Goal: Navigation & Orientation: Find specific page/section

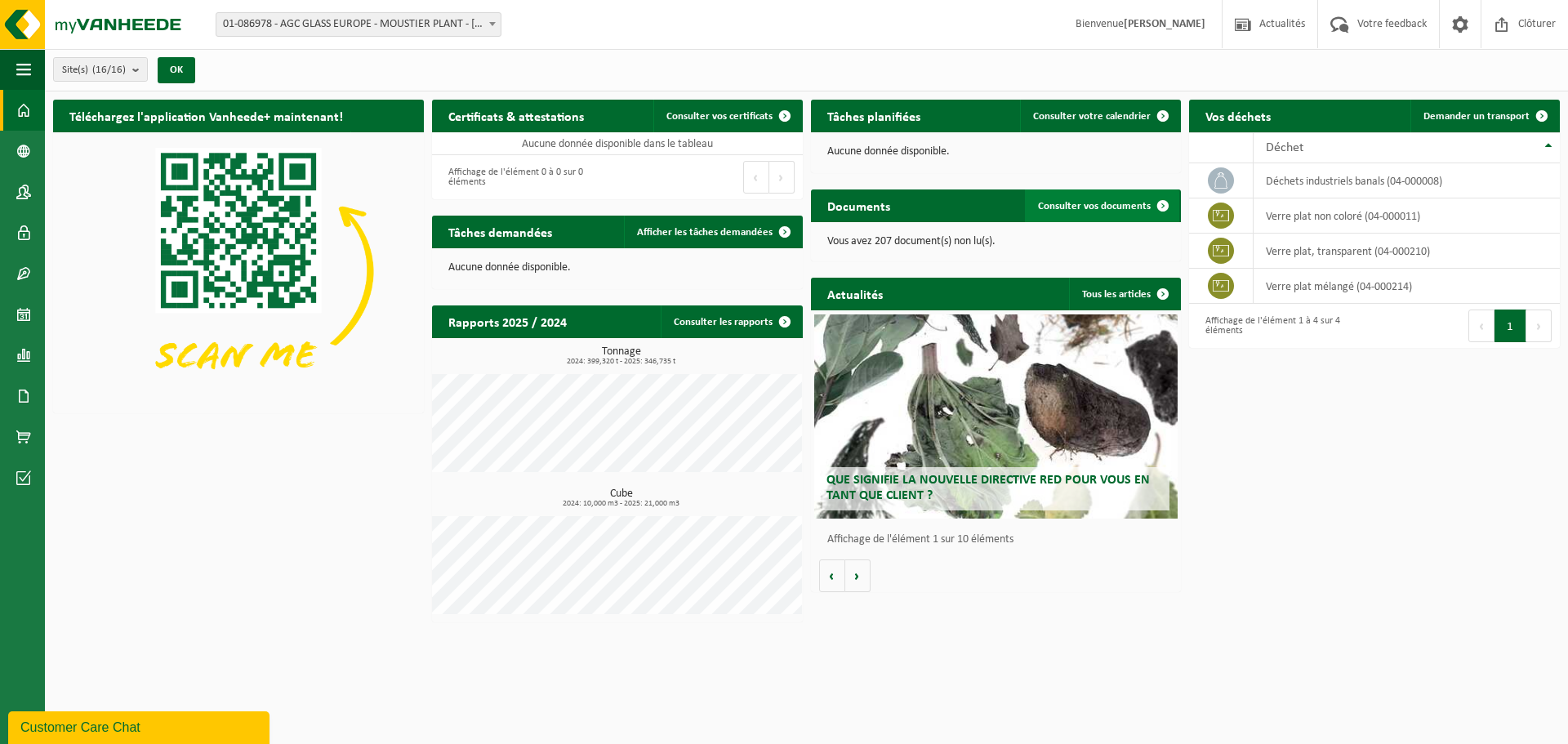
click at [1107, 201] on span "Consulter vos documents" at bounding box center [1094, 207] width 113 height 11
click at [703, 231] on span "Afficher les tâches demandées" at bounding box center [704, 233] width 135 height 11
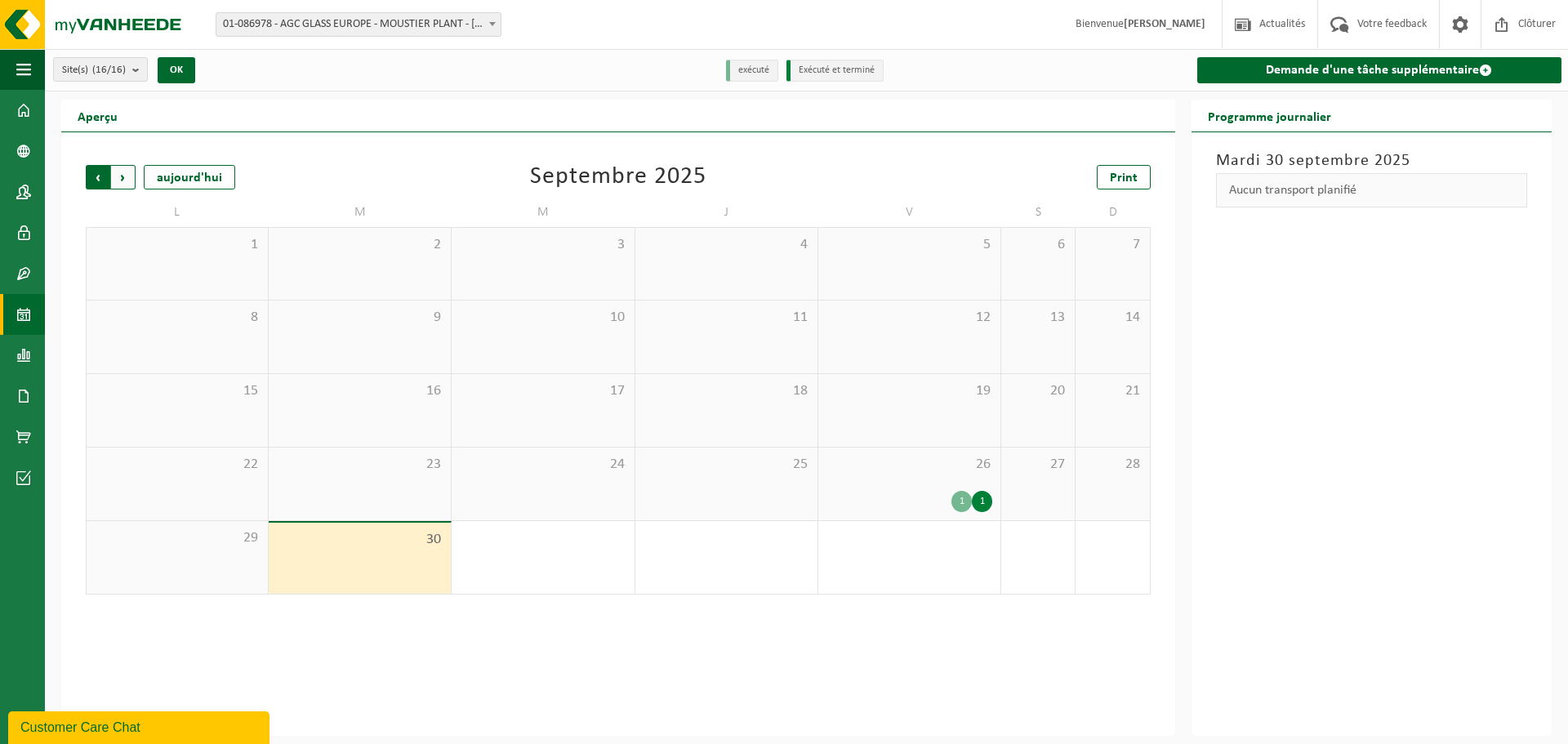
click at [127, 179] on span "Suivant" at bounding box center [123, 177] width 25 height 25
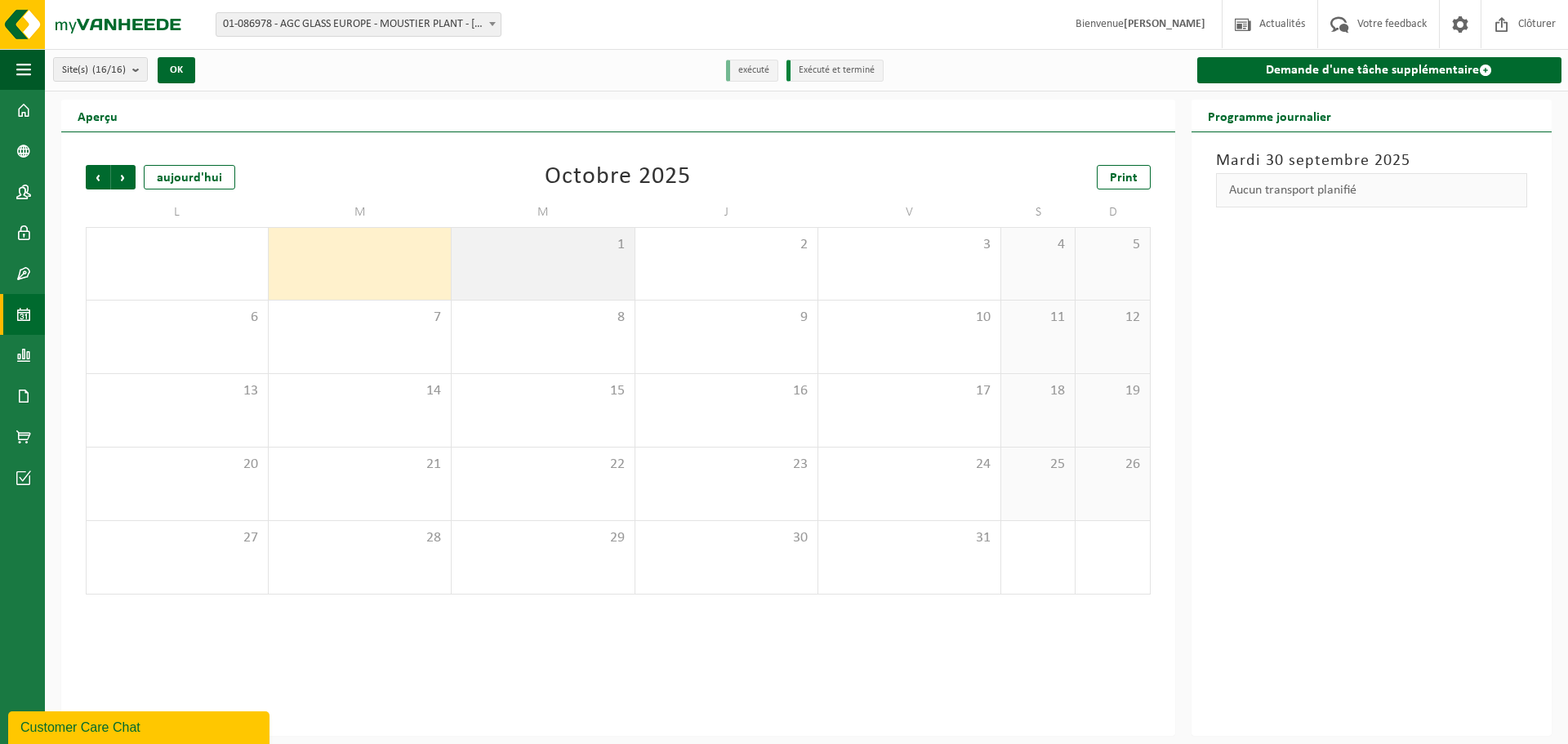
click at [513, 260] on div "1" at bounding box center [542, 264] width 182 height 72
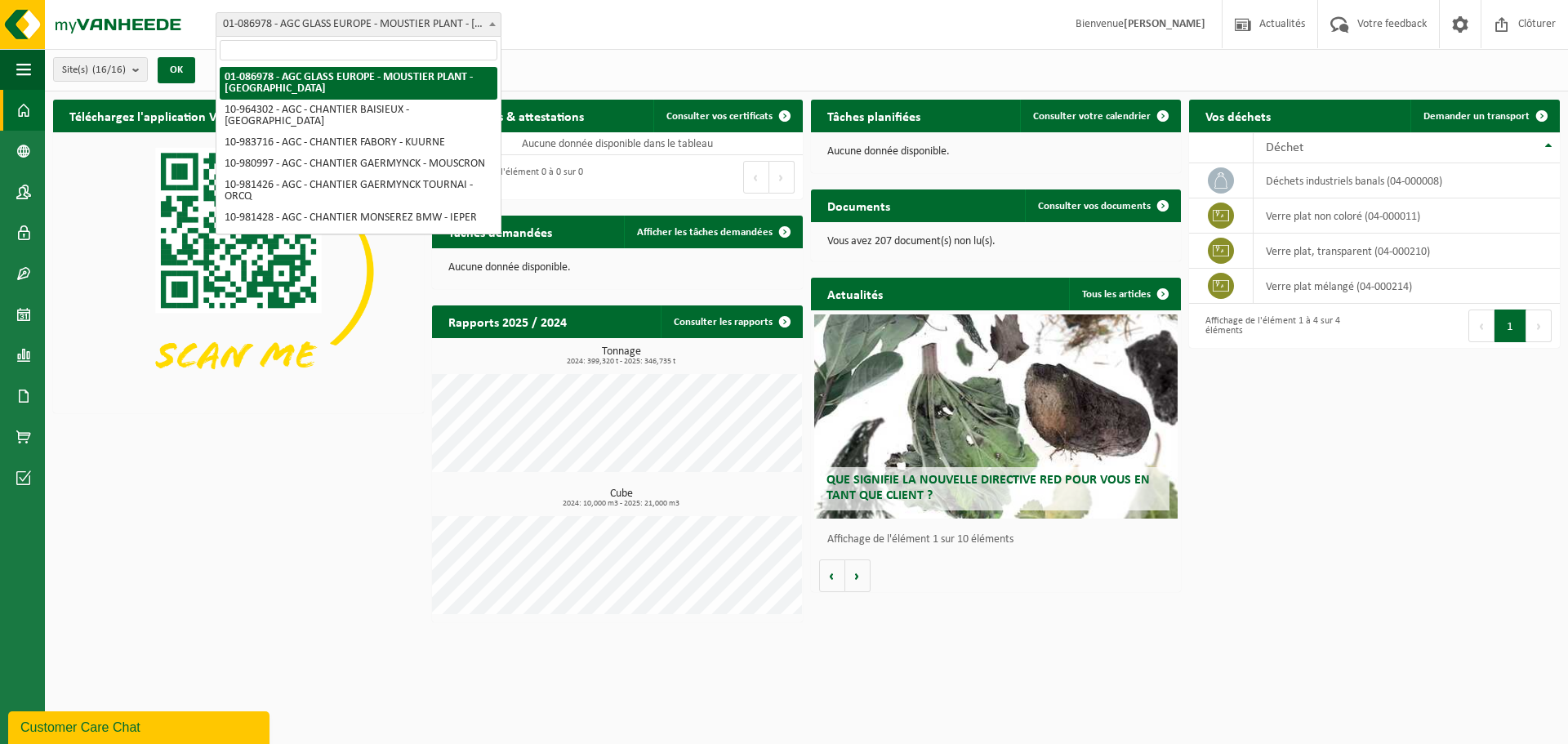
click at [495, 23] on span at bounding box center [493, 23] width 17 height 21
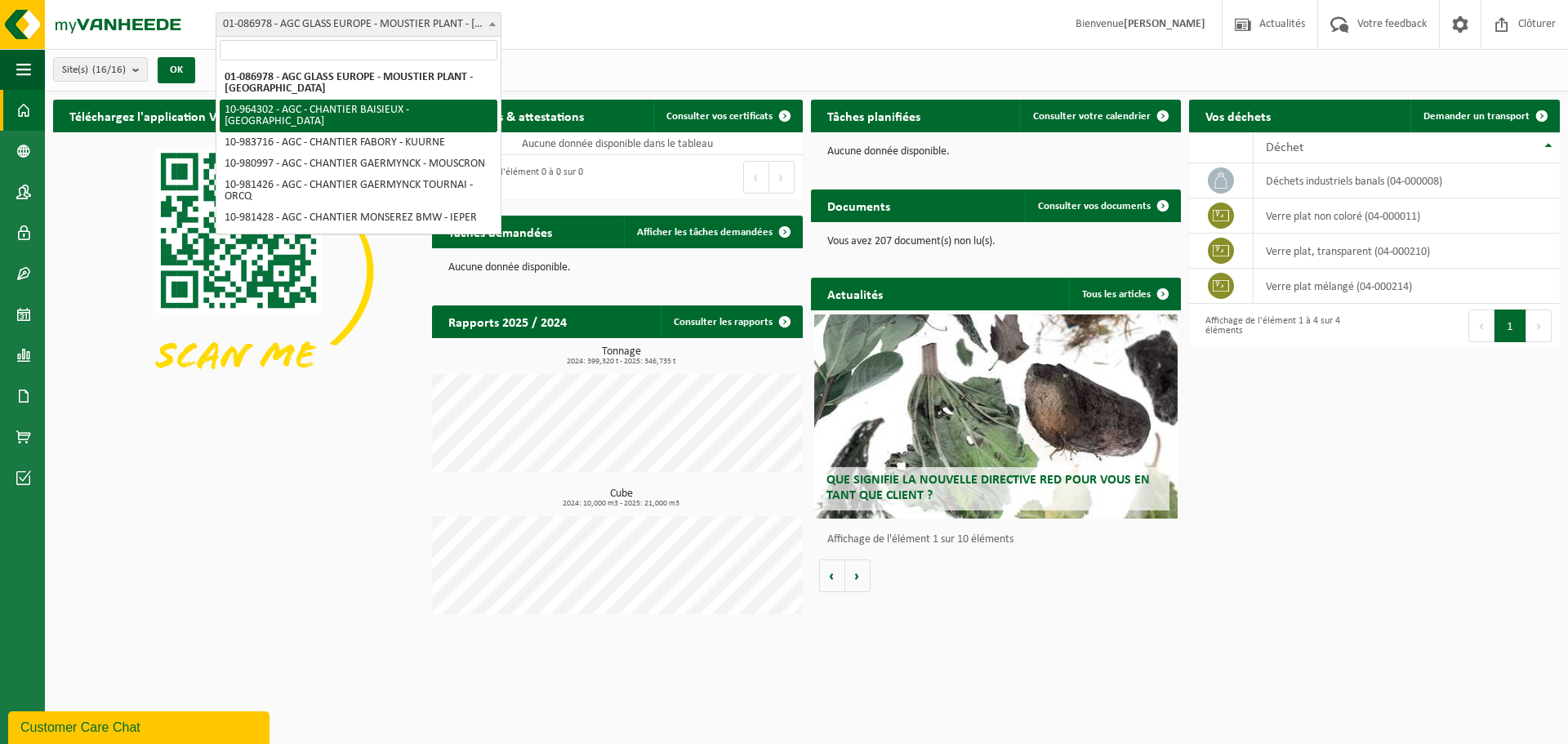
select select "151633"
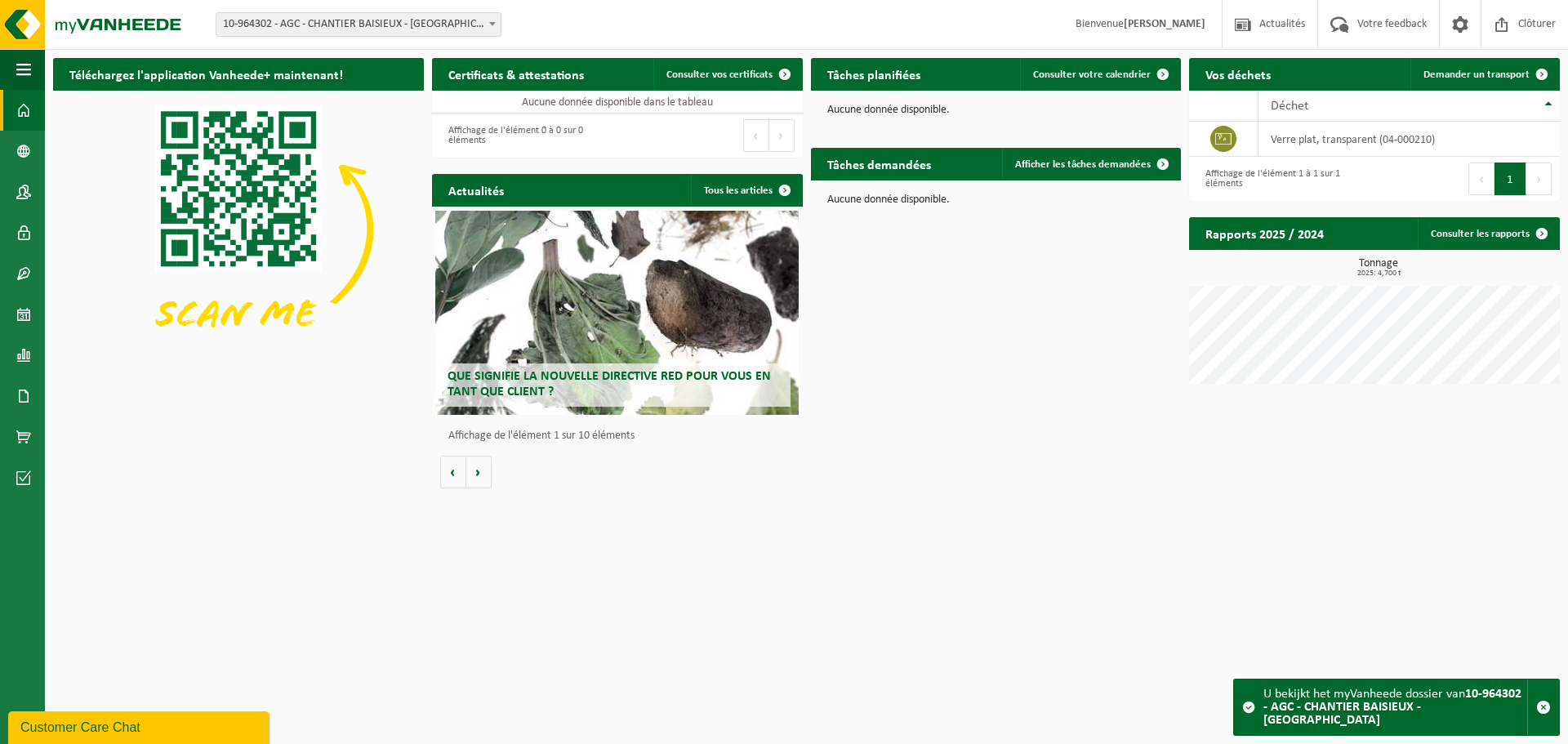
click at [1369, 719] on strong "10-964302 - AGC - CHANTIER BAISIEUX - [GEOGRAPHIC_DATA]" at bounding box center [1392, 707] width 258 height 40
click at [1070, 70] on span "Consulter votre calendrier" at bounding box center [1092, 75] width 118 height 11
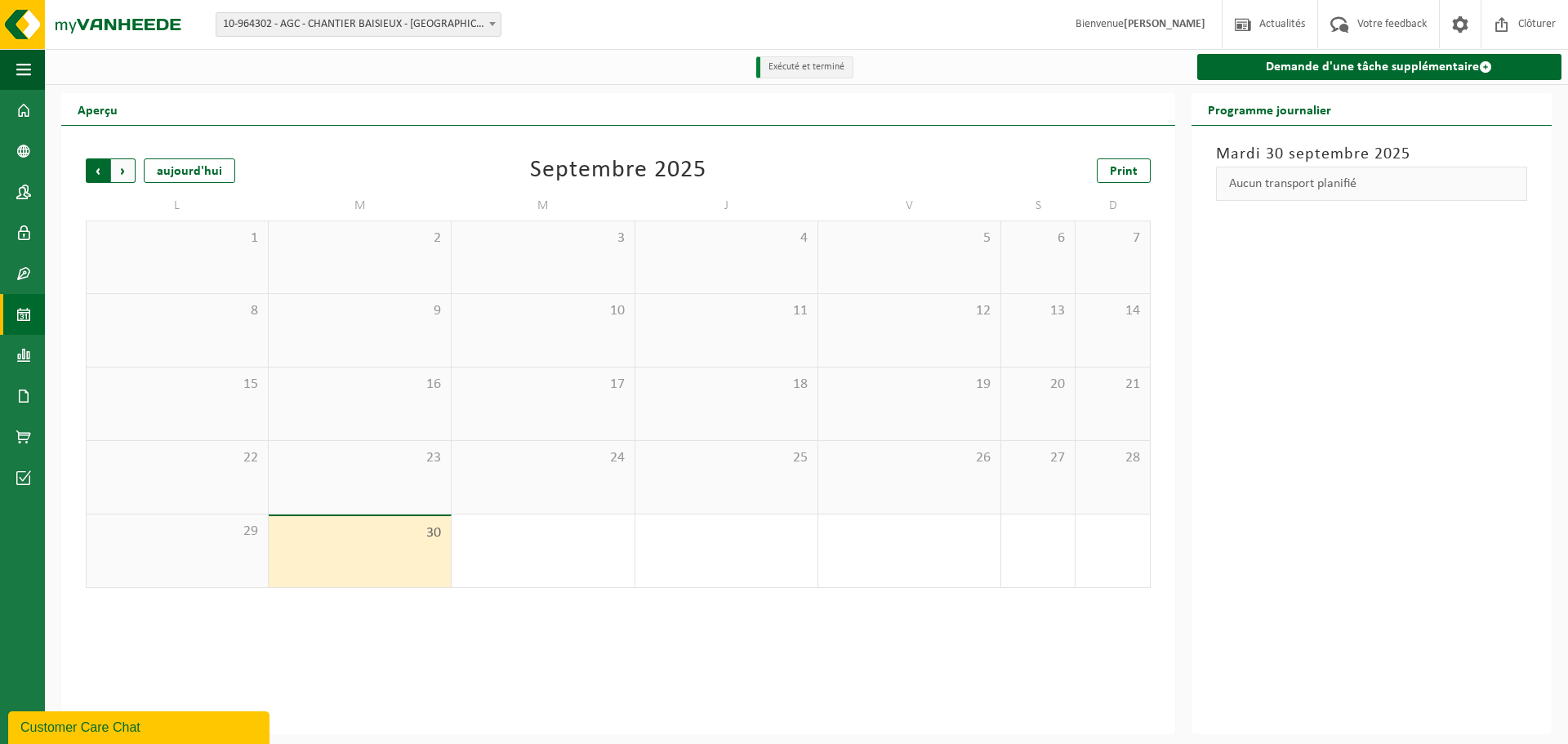
click at [122, 175] on span "Suivant" at bounding box center [123, 170] width 25 height 25
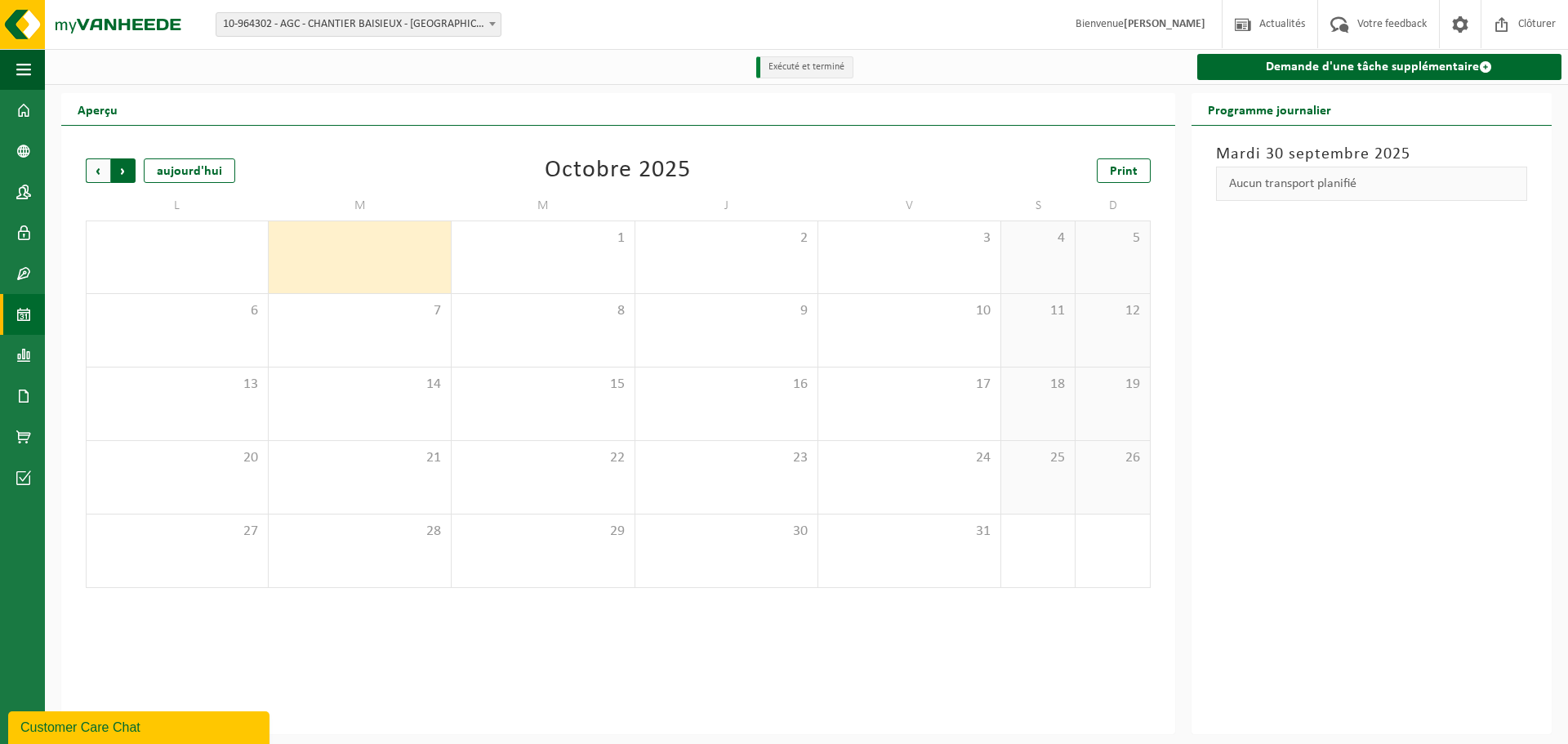
click at [99, 177] on span "Précédent" at bounding box center [97, 170] width 25 height 25
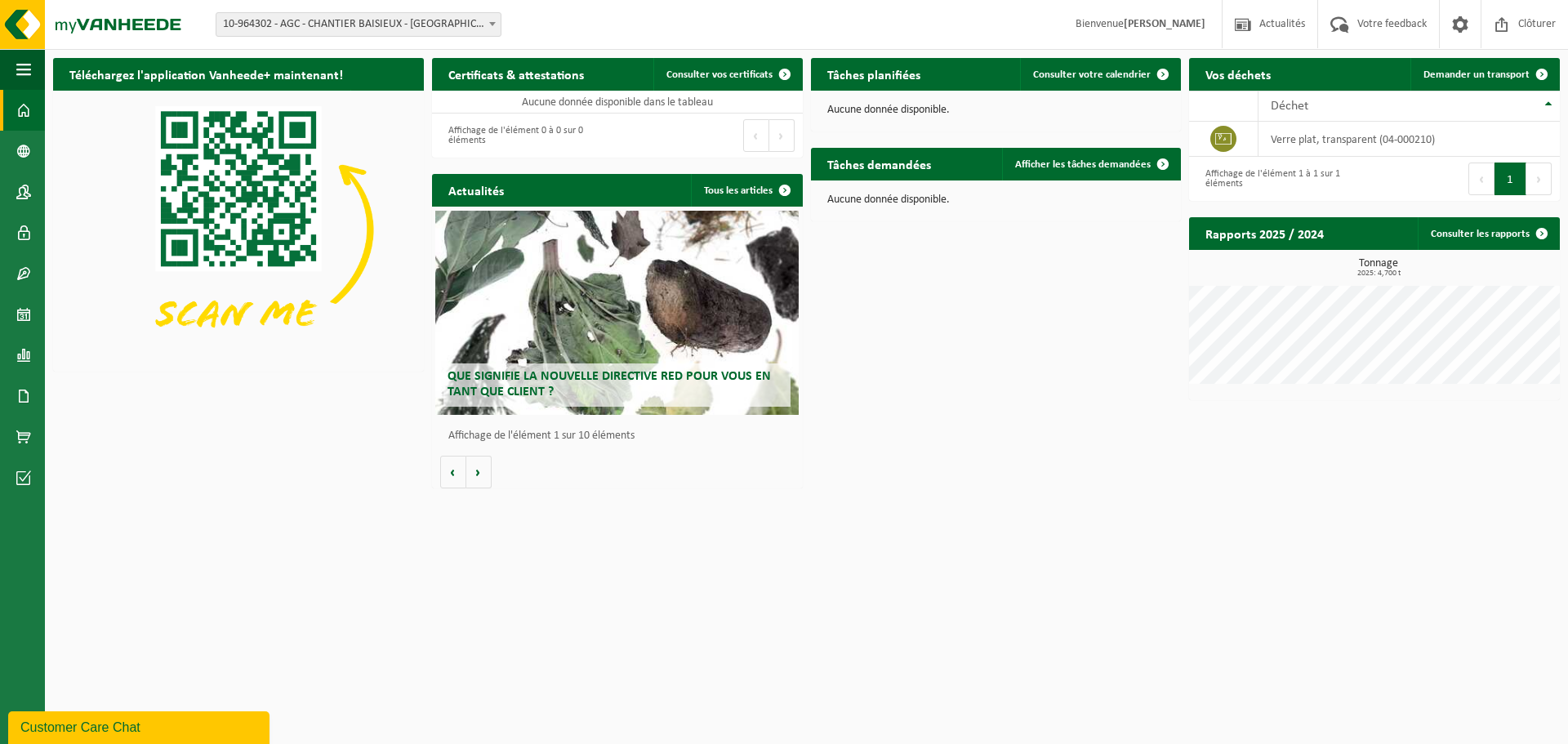
click at [494, 23] on b at bounding box center [492, 24] width 6 height 4
click at [523, 23] on div "Site: 01-086978 - AGC GLASS EUROPE - MOUSTIER PLANT - [GEOGRAPHIC_DATA]-[GEOGRA…" at bounding box center [365, 24] width 322 height 25
